Goal: Information Seeking & Learning: Check status

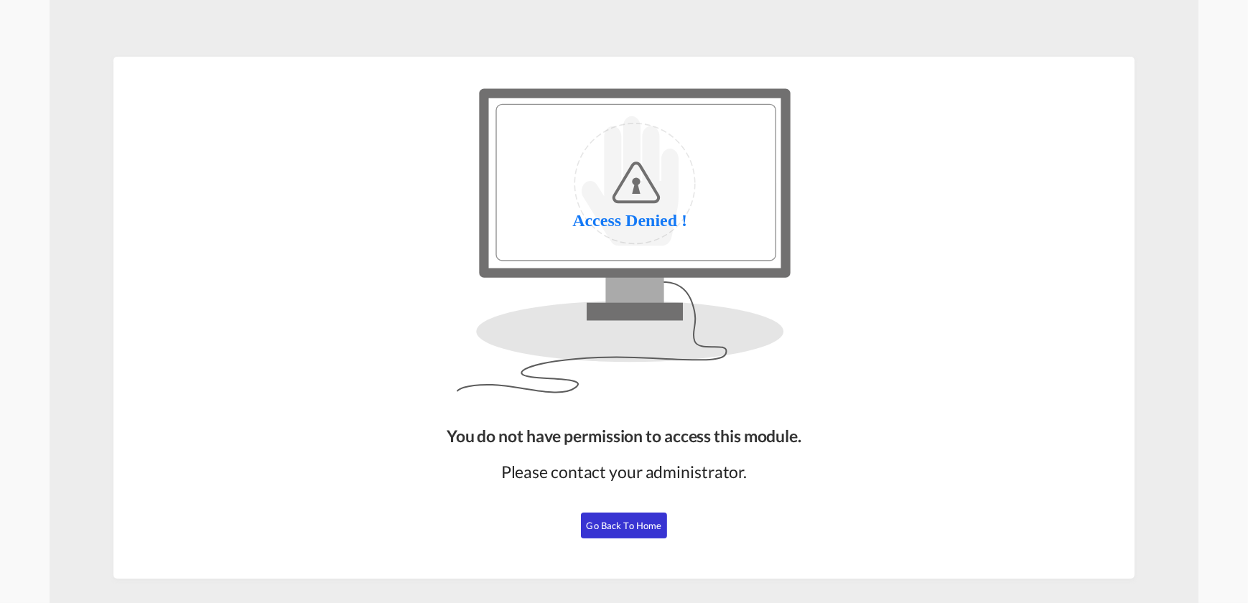
click at [620, 515] on button "Go Back to Home" at bounding box center [624, 526] width 86 height 26
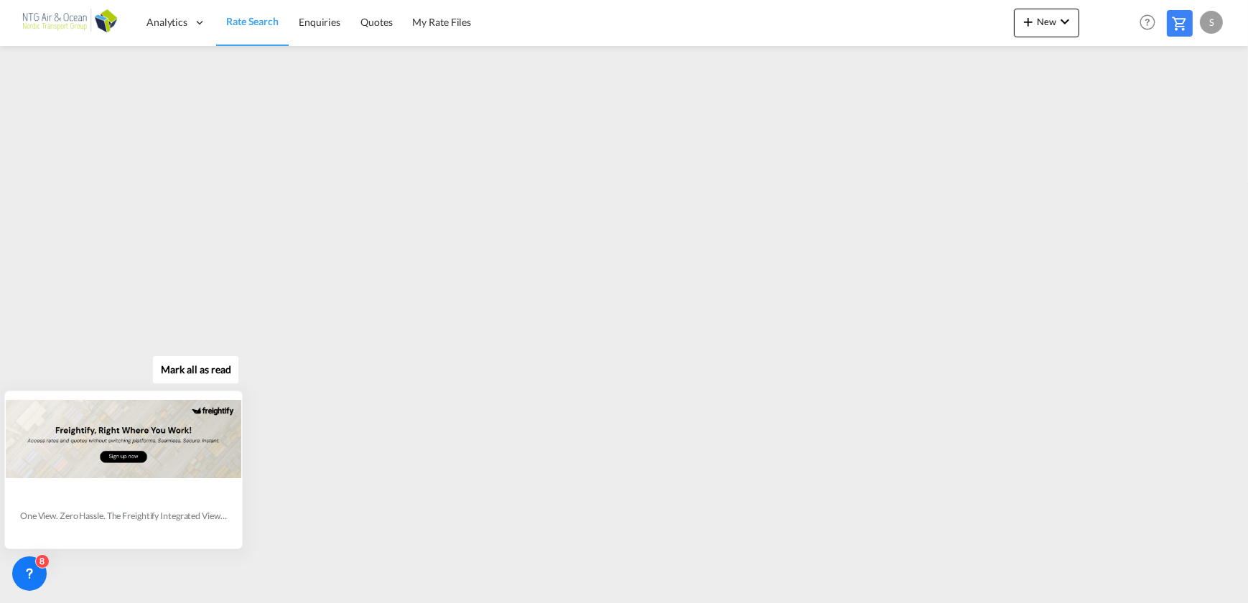
click at [254, 496] on div "[PERSON_NAME] all as read One View. Zero Hassle. The Freightify Integrated View…" at bounding box center [127, 449] width 260 height 199
